Goal: Use online tool/utility: Utilize a website feature to perform a specific function

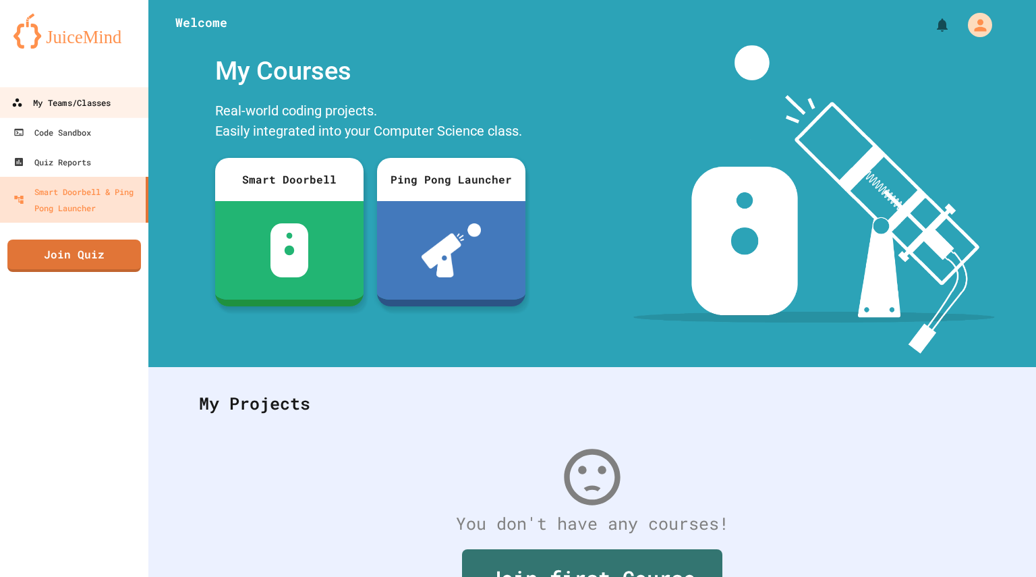
click at [117, 103] on link "My Teams/Classes" at bounding box center [74, 102] width 153 height 30
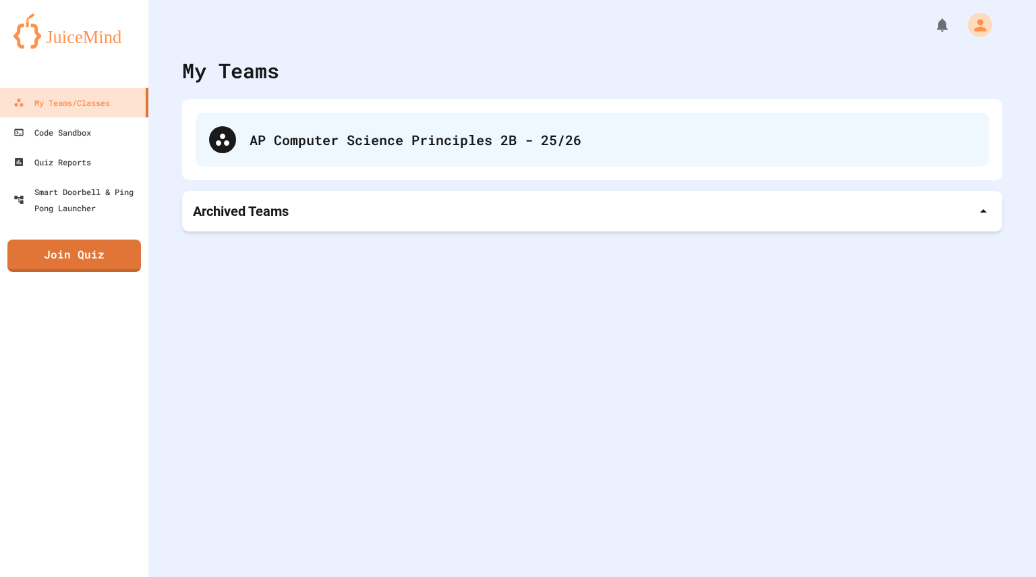
click at [346, 162] on div "AP Computer Science Principles 2B - 25/26" at bounding box center [592, 140] width 793 height 54
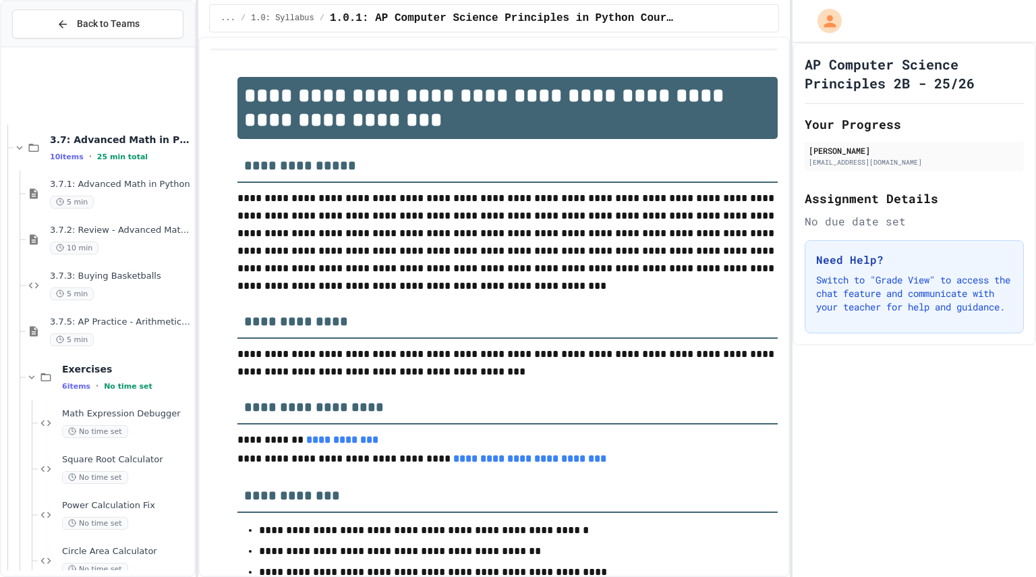
scroll to position [4865, 0]
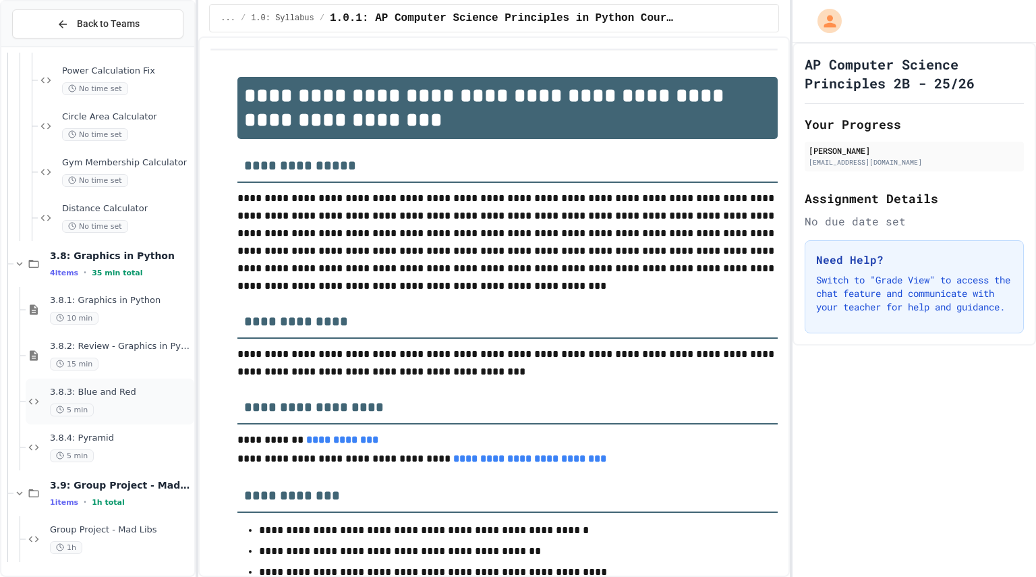
click at [91, 409] on span "5 min" at bounding box center [72, 409] width 44 height 13
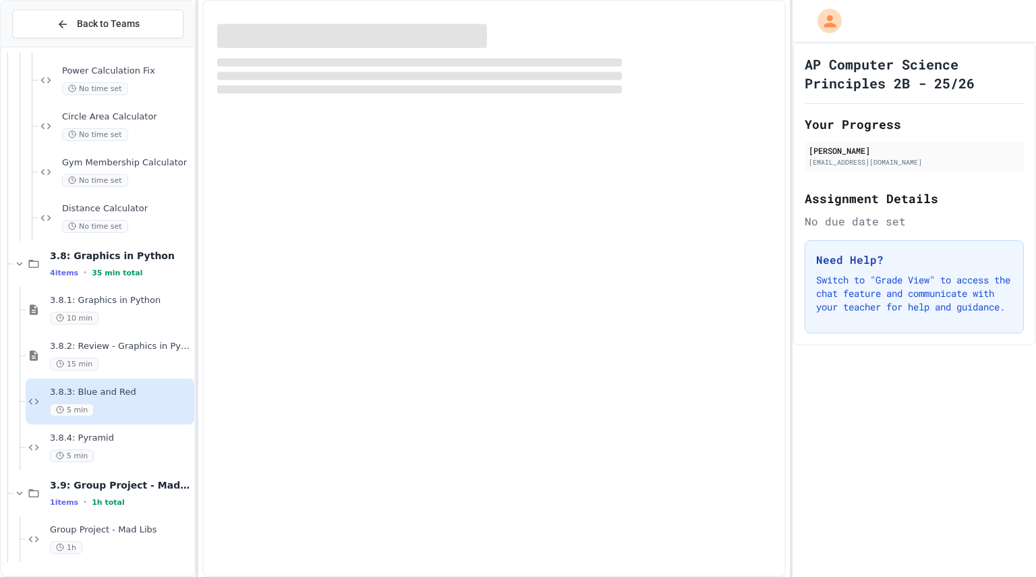
scroll to position [4848, 0]
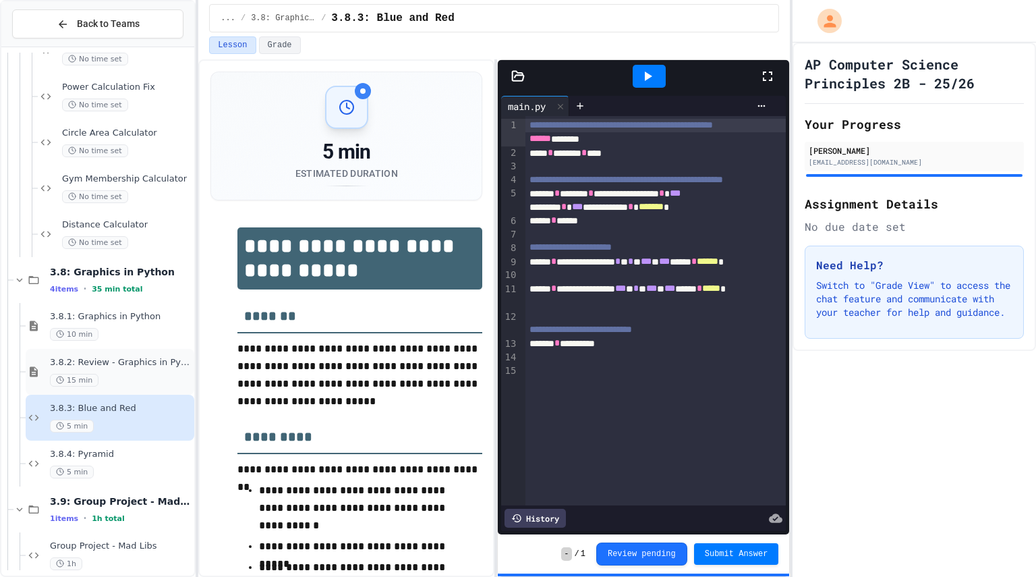
click at [129, 371] on div "3.8.2: Review - Graphics in Python 15 min" at bounding box center [121, 372] width 142 height 30
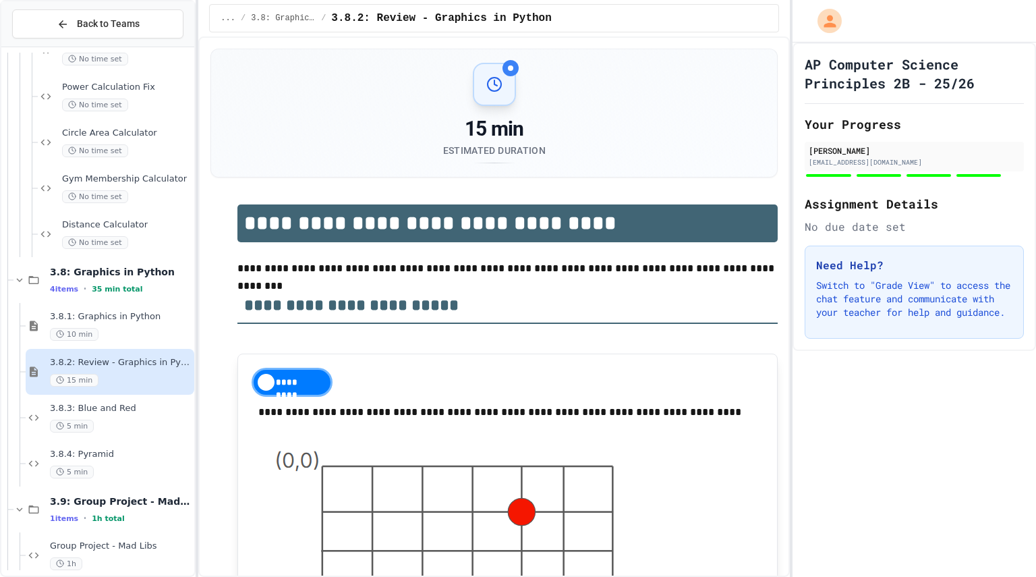
click at [142, 329] on div "10 min" at bounding box center [121, 334] width 142 height 13
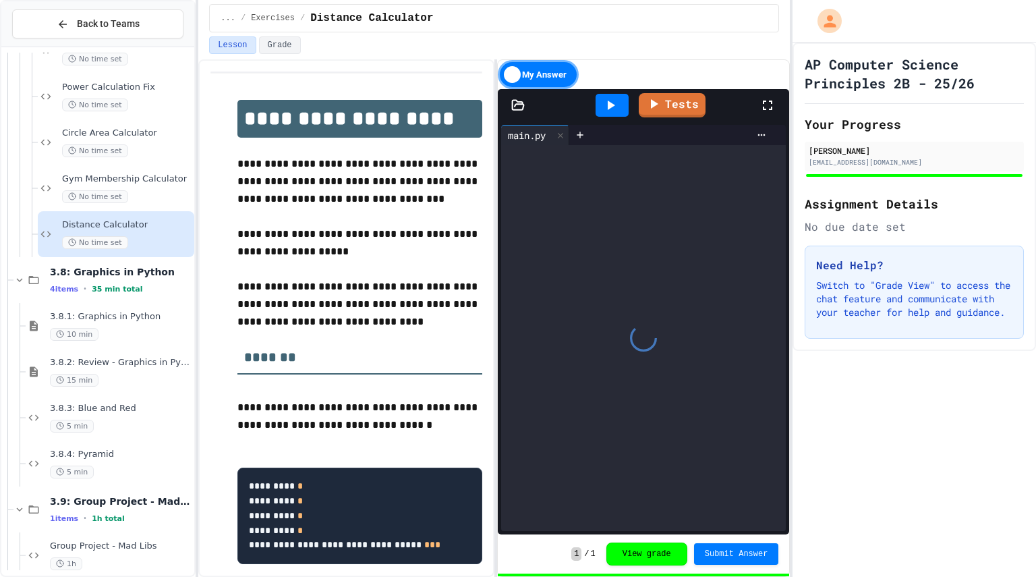
click at [136, 181] on span "Gym Membership Calculator" at bounding box center [126, 178] width 129 height 11
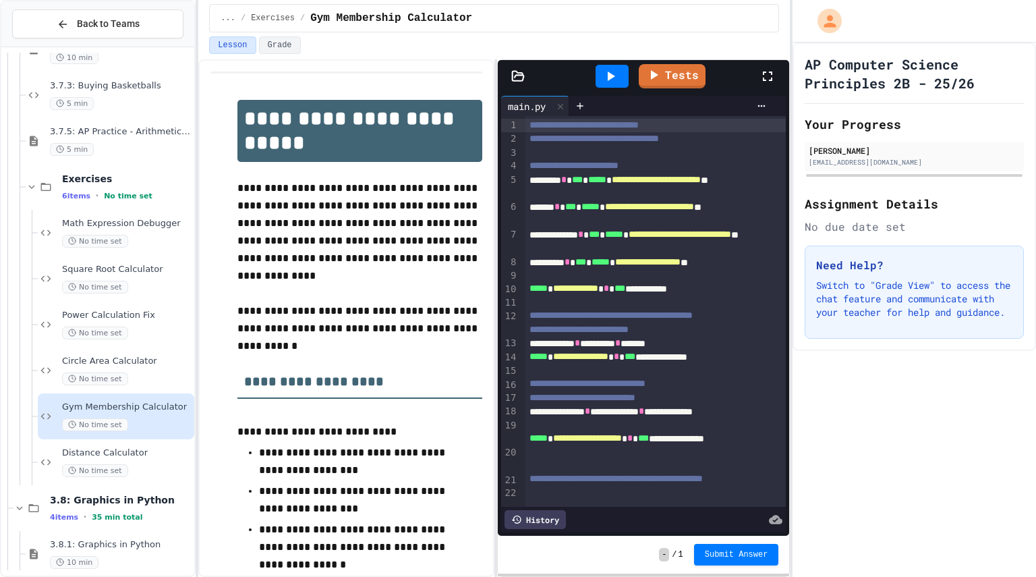
scroll to position [4525, 0]
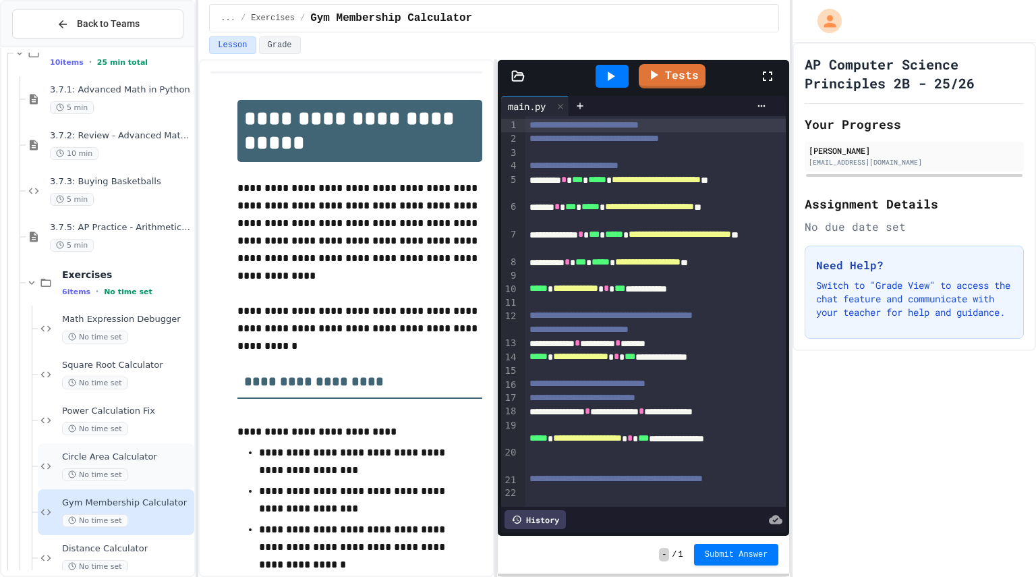
click at [146, 462] on span "Circle Area Calculator" at bounding box center [126, 456] width 129 height 11
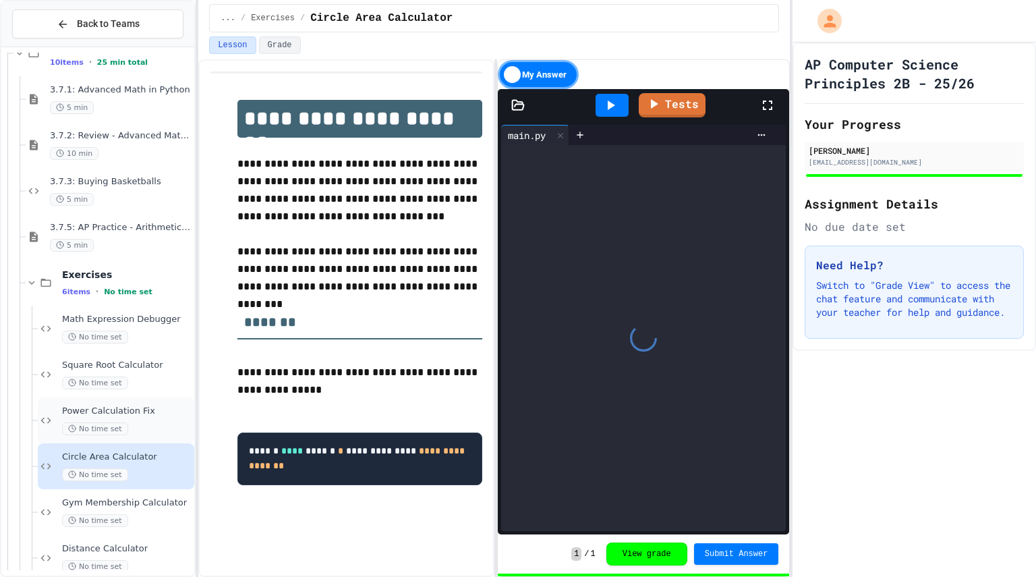
click at [138, 428] on div "No time set" at bounding box center [126, 428] width 129 height 13
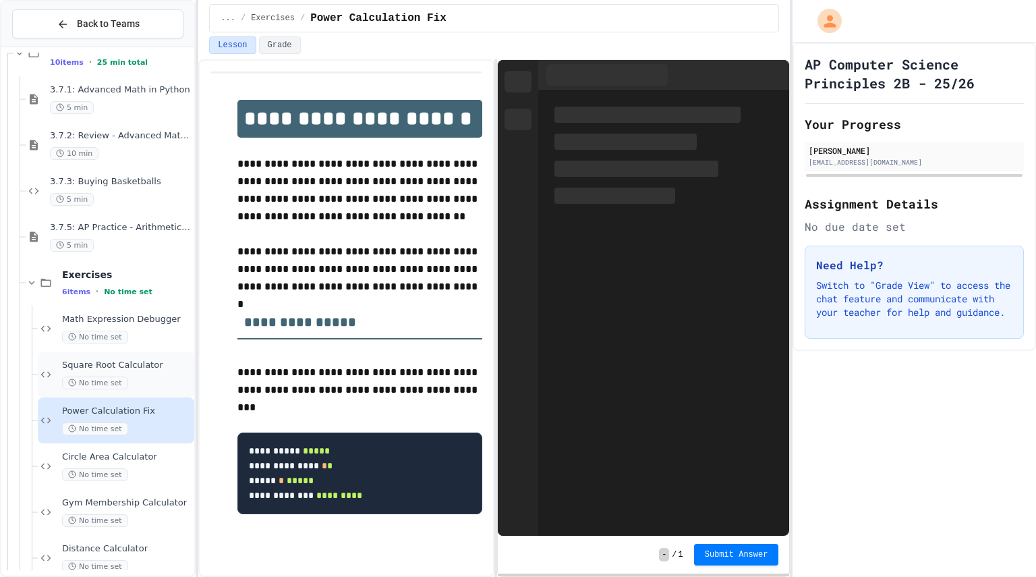
click at [136, 373] on div "Square Root Calculator No time set" at bounding box center [126, 374] width 129 height 30
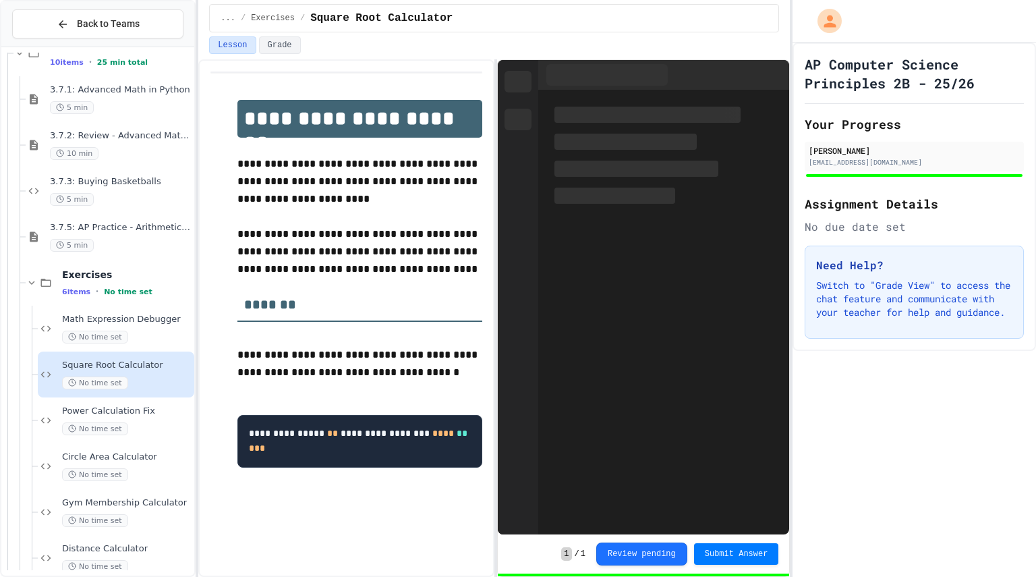
click at [151, 322] on span "Math Expression Debugger" at bounding box center [126, 319] width 129 height 11
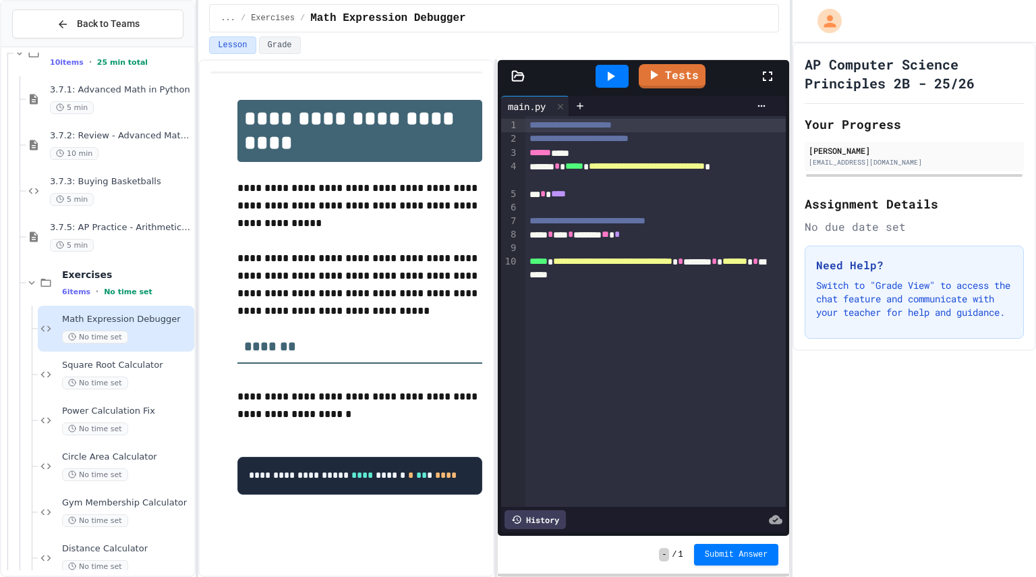
click at [663, 238] on div "**** * ** * ****** ** *" at bounding box center [646, 234] width 242 height 13
click at [612, 79] on icon at bounding box center [611, 75] width 7 height 9
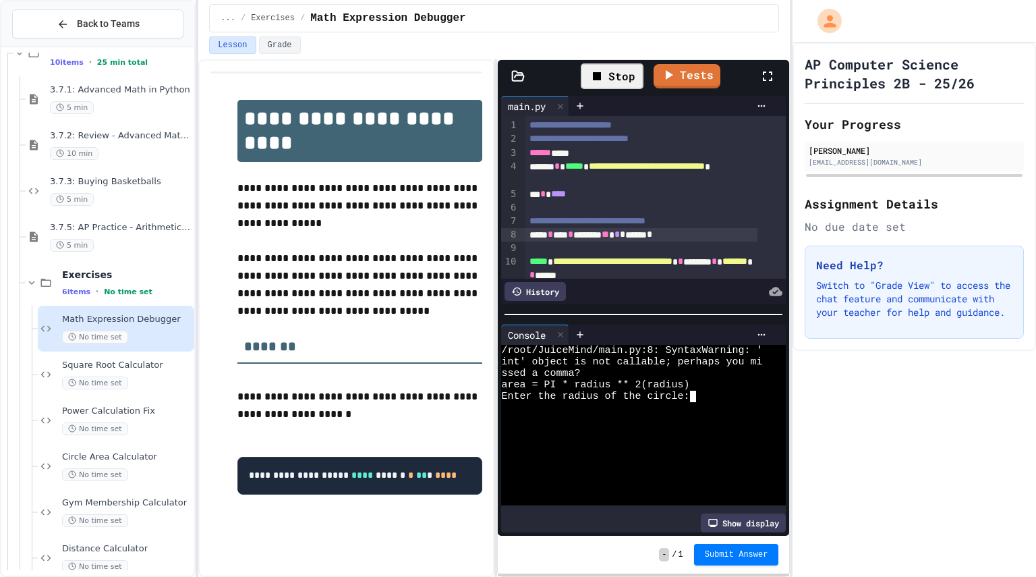
click at [697, 394] on textarea "Terminal input" at bounding box center [698, 395] width 6 height 11
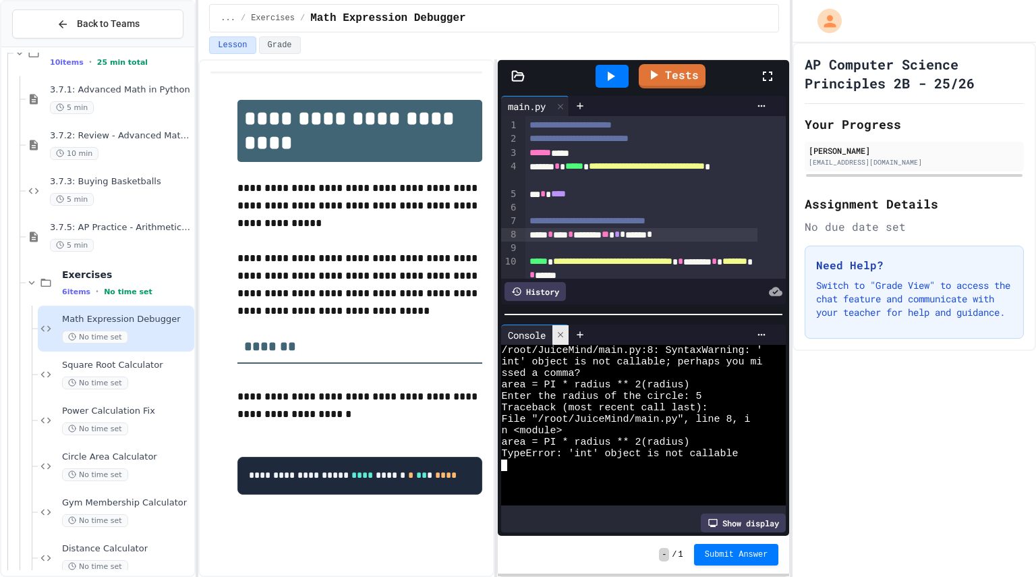
click at [561, 330] on icon at bounding box center [560, 334] width 9 height 9
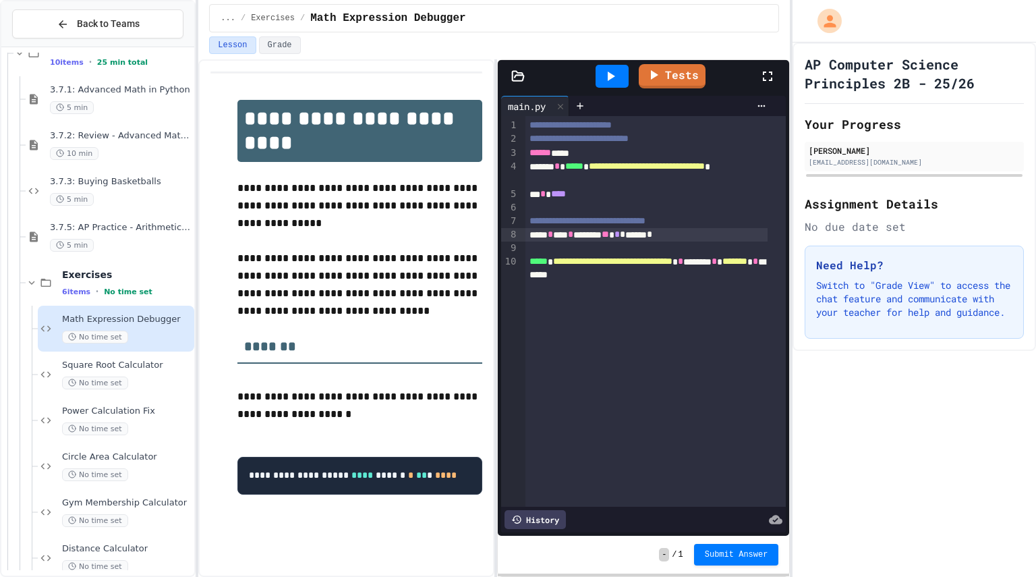
click at [694, 238] on div "**** * ** * ****** ** * * ****** *" at bounding box center [646, 234] width 242 height 13
click at [609, 82] on icon at bounding box center [610, 76] width 16 height 16
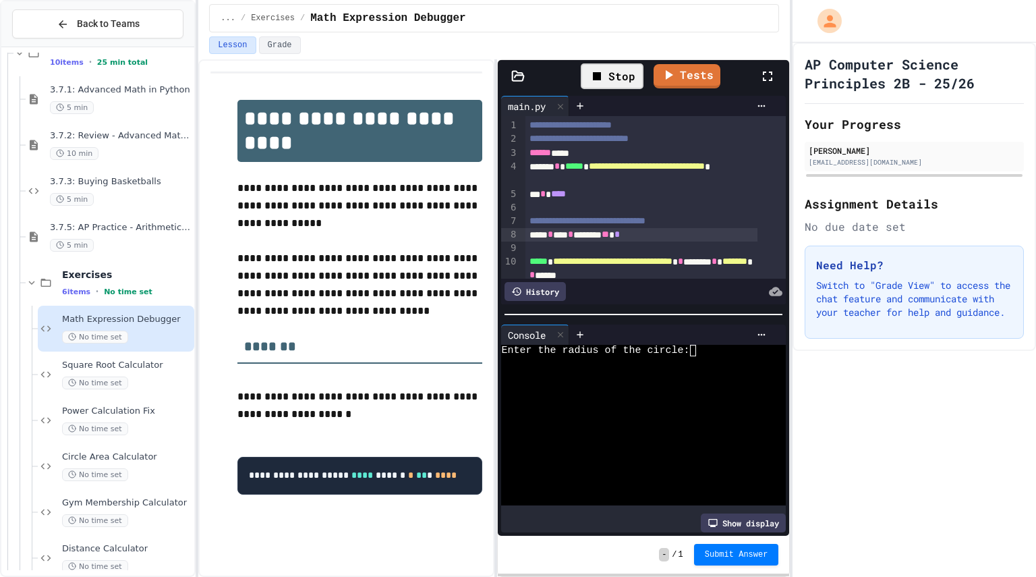
click at [701, 350] on textarea "Terminal input" at bounding box center [698, 350] width 6 height 11
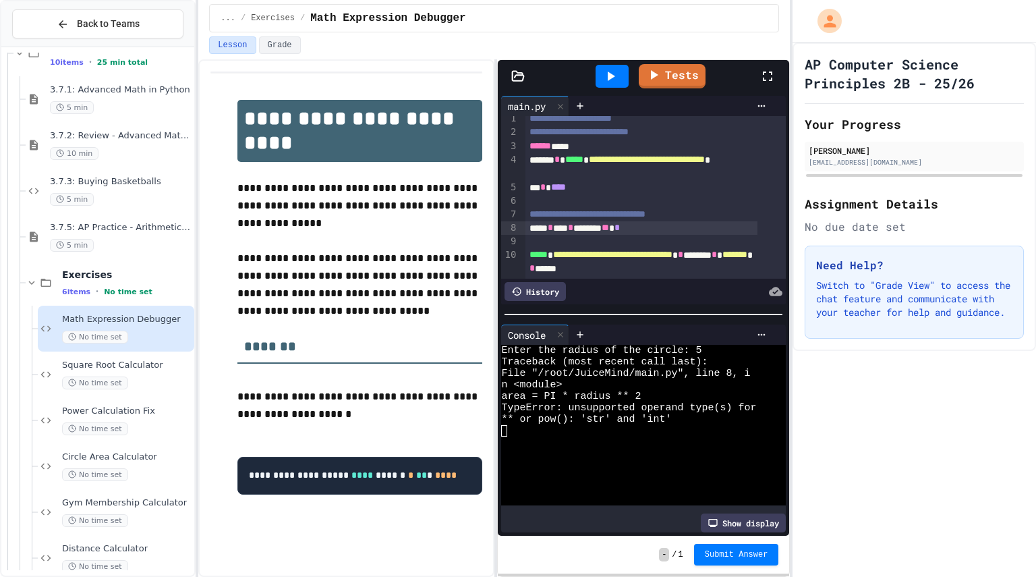
scroll to position [22, 0]
click at [651, 221] on div "**** * ** * ****** ** *" at bounding box center [641, 227] width 232 height 13
click at [593, 140] on div "****** ****" at bounding box center [641, 146] width 232 height 13
click at [604, 181] on div "** * ****" at bounding box center [641, 187] width 232 height 13
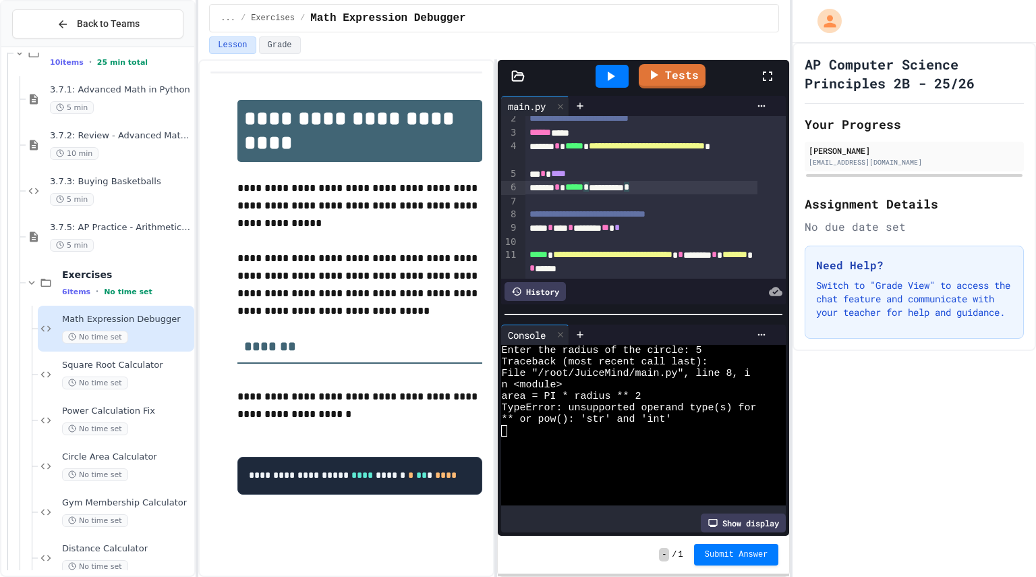
click at [618, 79] on icon at bounding box center [610, 76] width 16 height 16
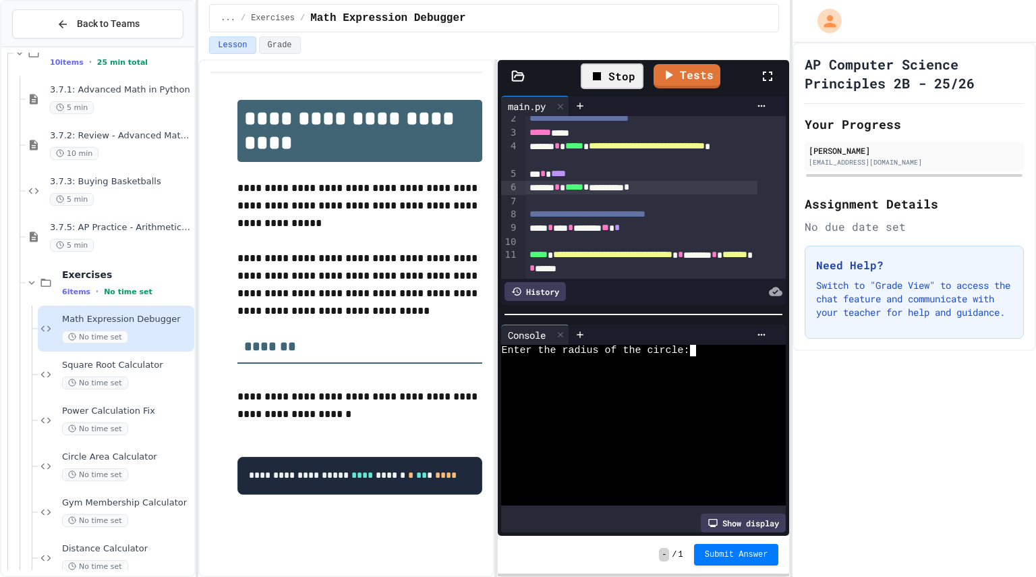
click at [726, 359] on div at bounding box center [631, 361] width 261 height 11
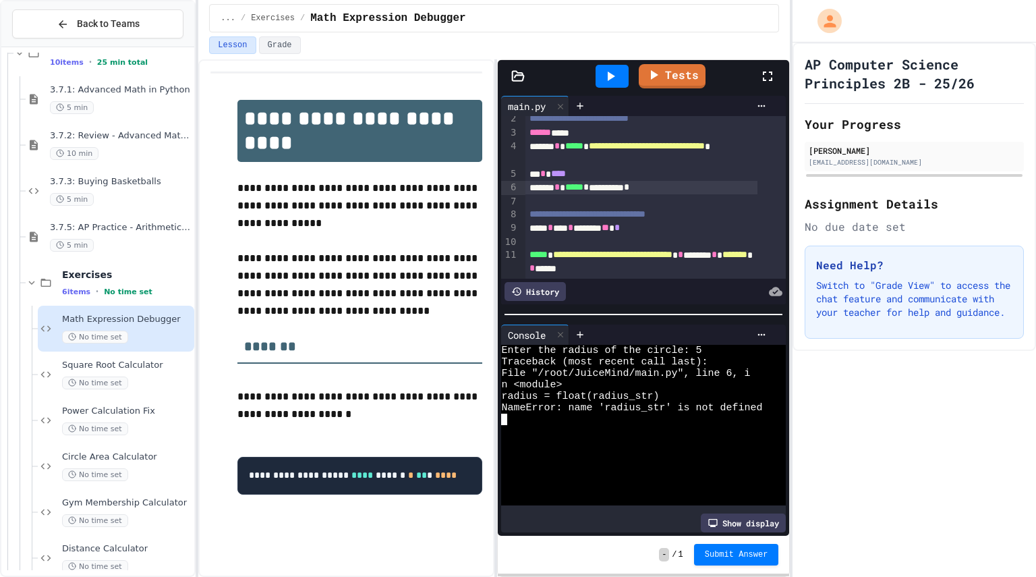
click at [663, 184] on div "**********" at bounding box center [641, 187] width 232 height 13
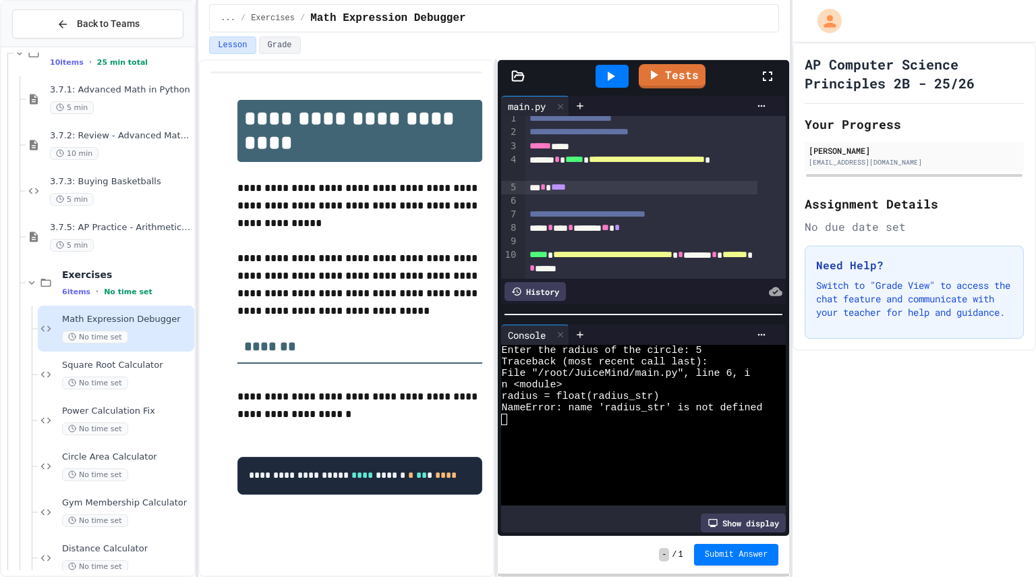
click at [613, 76] on icon at bounding box center [611, 75] width 7 height 9
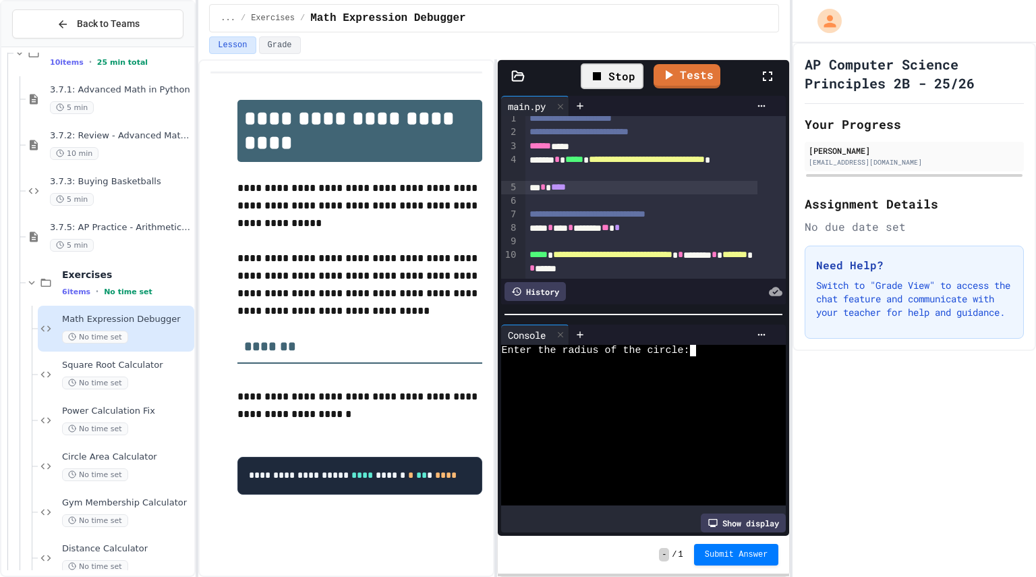
click at [706, 345] on div "Enter the radius of the circle:" at bounding box center [631, 350] width 261 height 11
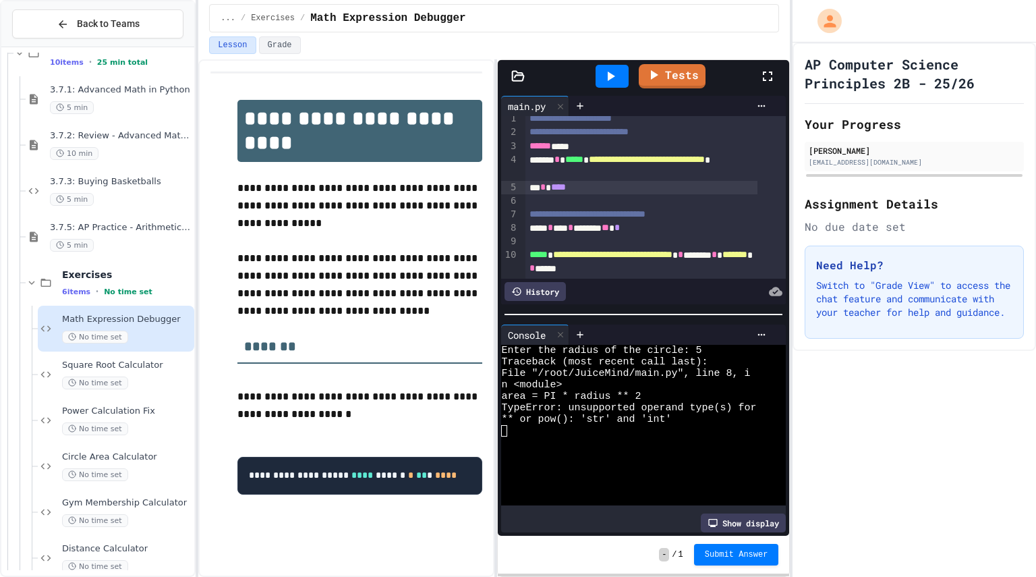
click at [616, 78] on icon at bounding box center [610, 76] width 16 height 16
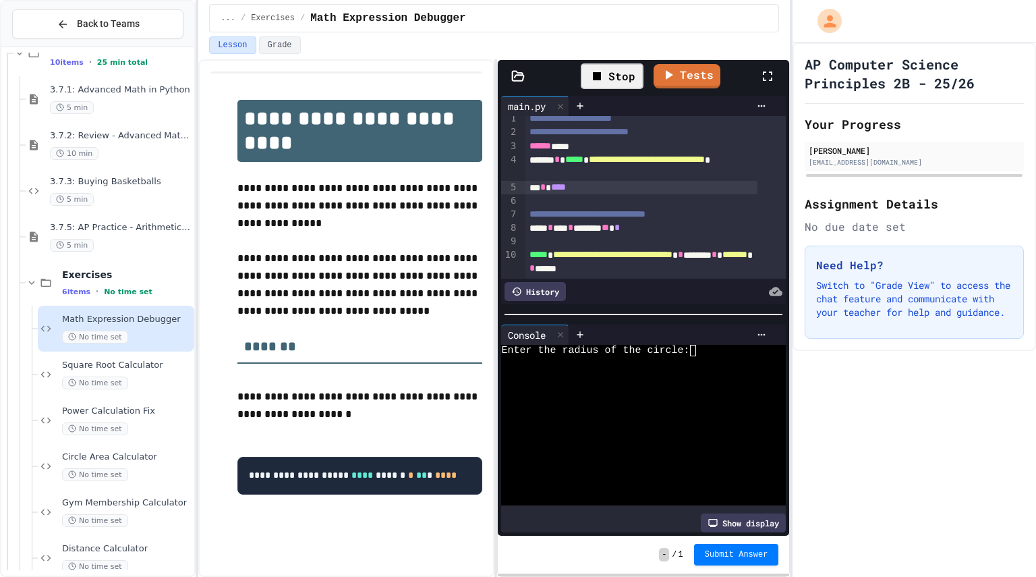
click at [709, 337] on div at bounding box center [670, 334] width 203 height 20
click at [704, 347] on div "Enter the radius of the circle:" at bounding box center [631, 350] width 261 height 11
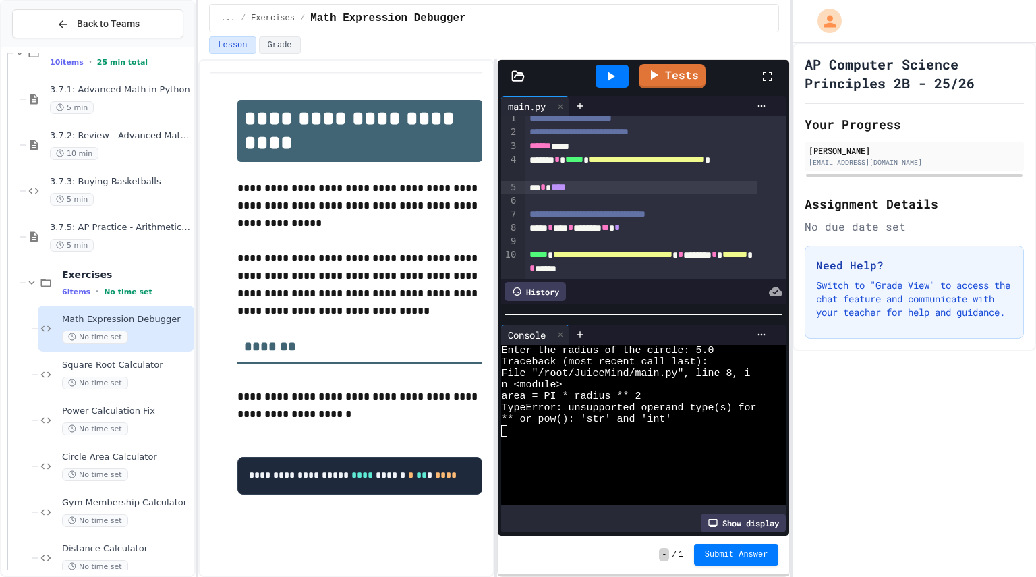
click at [617, 88] on div at bounding box center [612, 76] width 47 height 36
click at [604, 77] on icon at bounding box center [610, 76] width 16 height 16
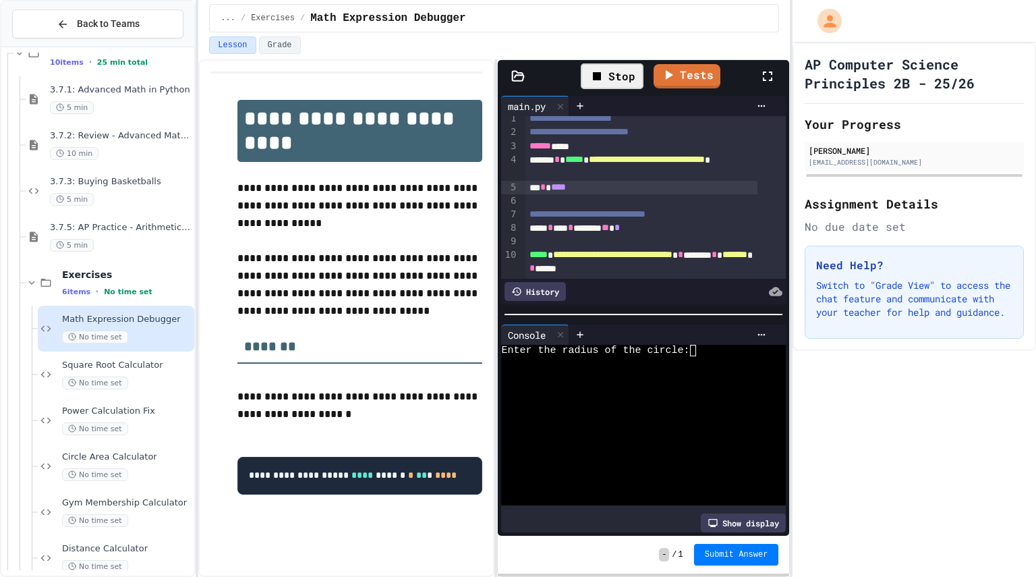
click at [709, 347] on div "Enter the radius of the circle:" at bounding box center [631, 350] width 261 height 11
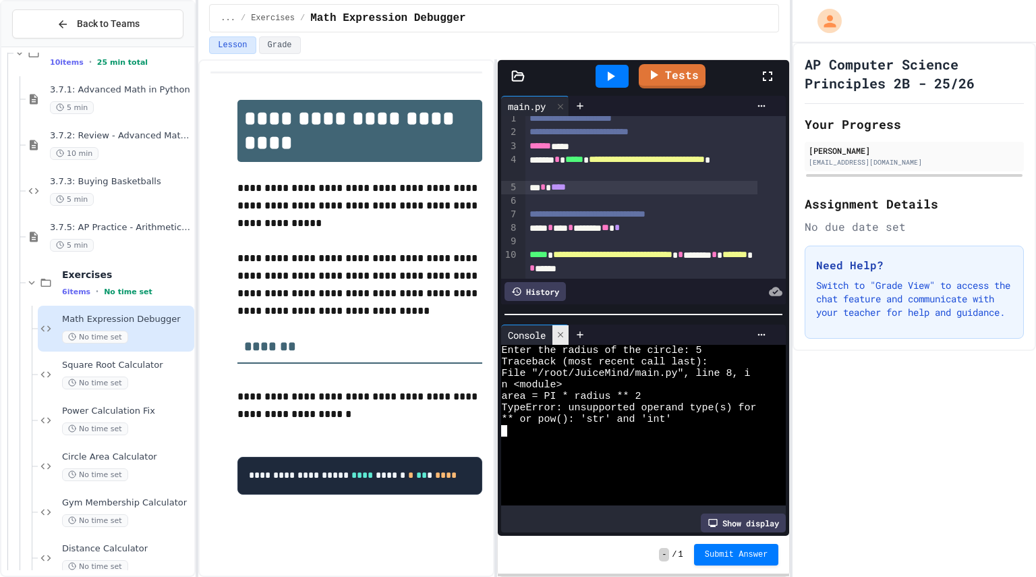
click at [561, 332] on icon at bounding box center [560, 334] width 9 height 9
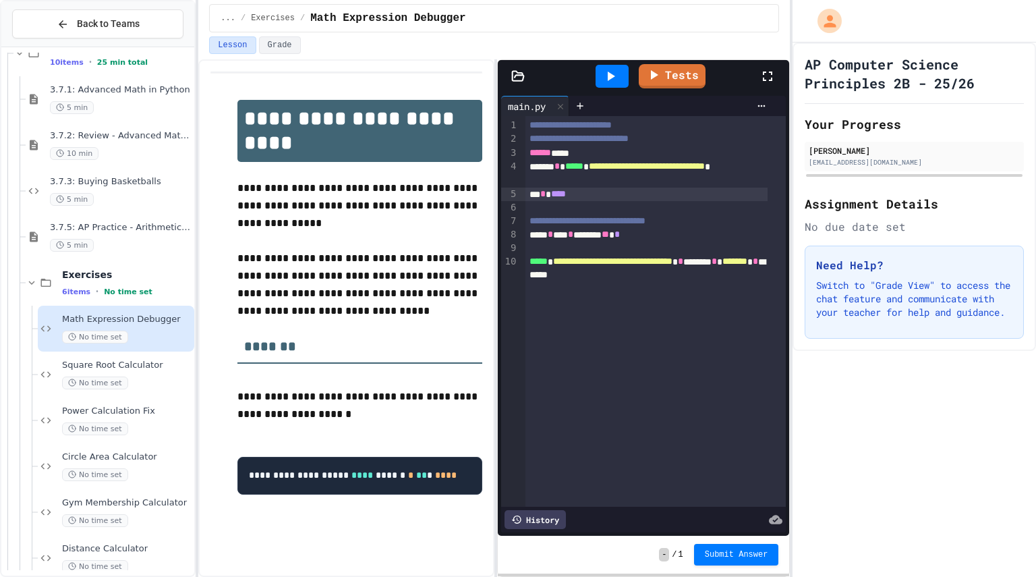
click at [558, 163] on div "**********" at bounding box center [646, 174] width 242 height 28
click at [613, 78] on icon at bounding box center [610, 76] width 16 height 16
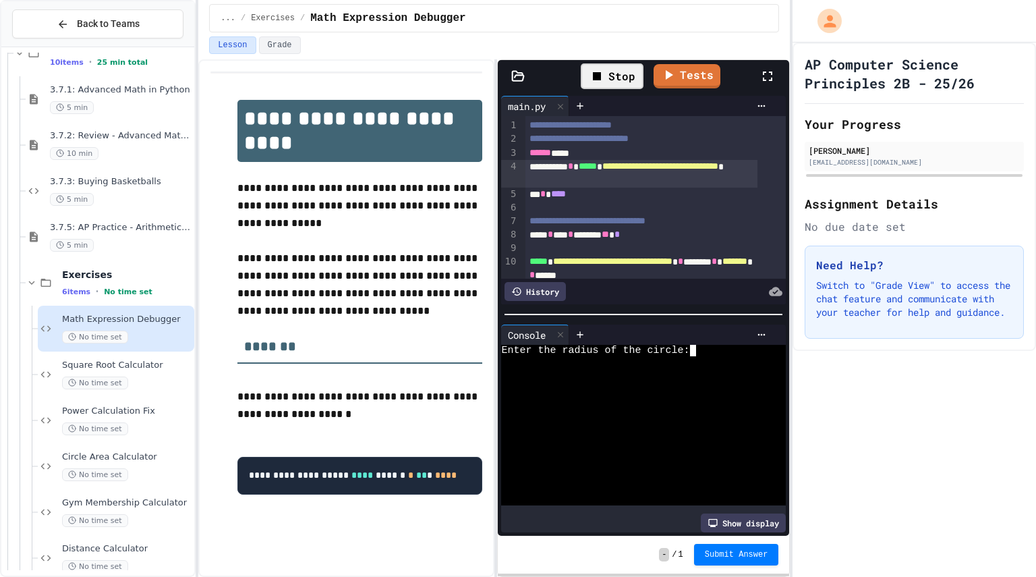
click at [693, 356] on div at bounding box center [631, 361] width 261 height 11
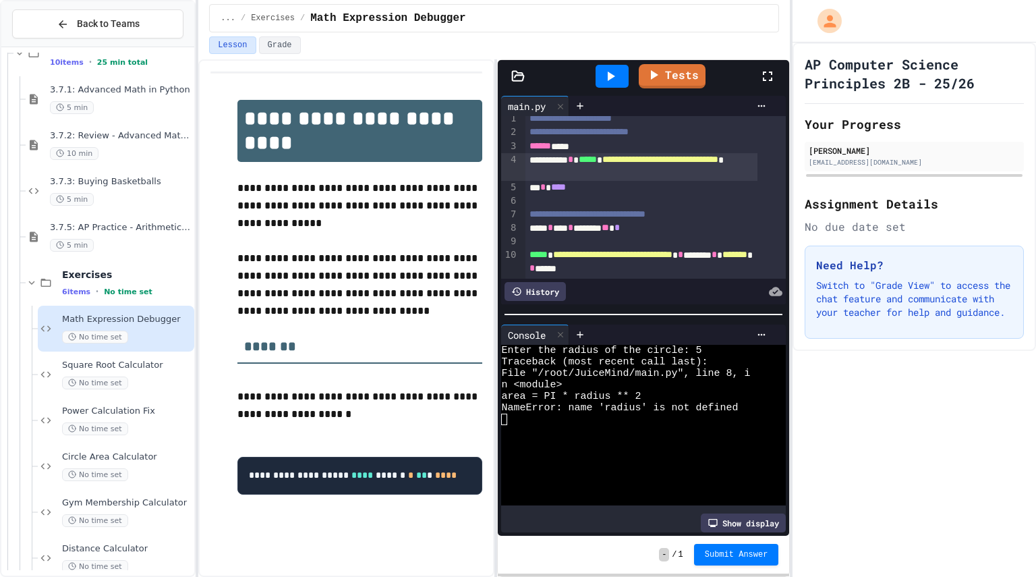
scroll to position [17, 0]
click at [579, 153] on div "**********" at bounding box center [641, 167] width 232 height 28
